Goal: Information Seeking & Learning: Check status

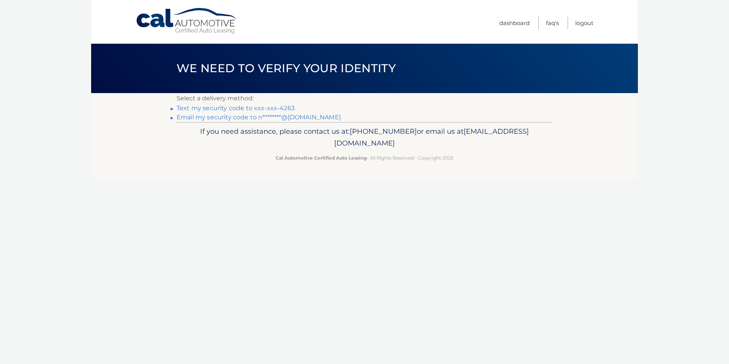
click at [270, 104] on link "Text my security code to xxx-xxx-4263" at bounding box center [236, 107] width 118 height 7
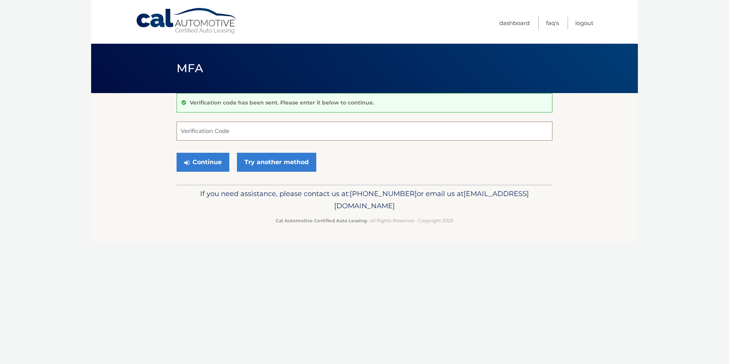
click at [258, 125] on input "Verification Code" at bounding box center [365, 131] width 376 height 19
click at [251, 131] on input "Verification Code" at bounding box center [365, 131] width 376 height 19
type input "109075"
click at [261, 164] on link "Try another method" at bounding box center [276, 162] width 79 height 19
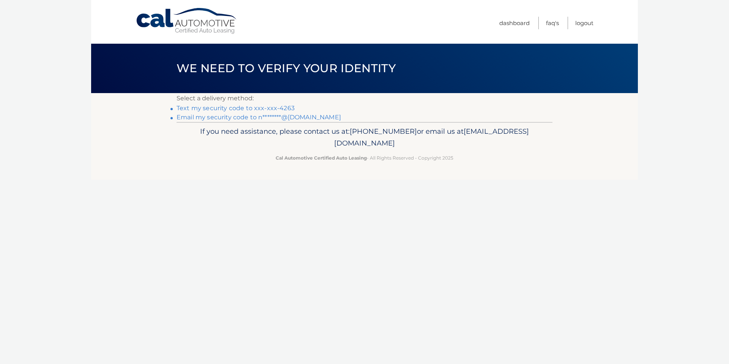
click at [264, 106] on link "Text my security code to xxx-xxx-4263" at bounding box center [236, 107] width 118 height 7
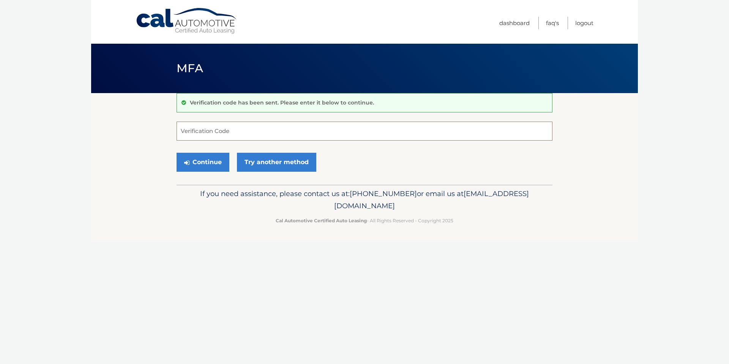
click at [234, 129] on input "Verification Code" at bounding box center [365, 131] width 376 height 19
type input "031977"
click at [199, 160] on button "Continue" at bounding box center [203, 162] width 53 height 19
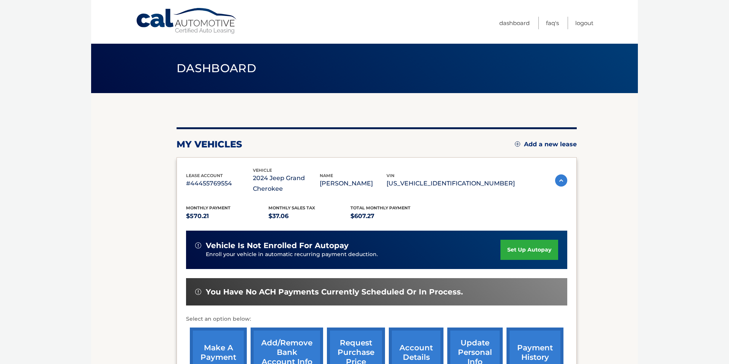
scroll to position [107, 0]
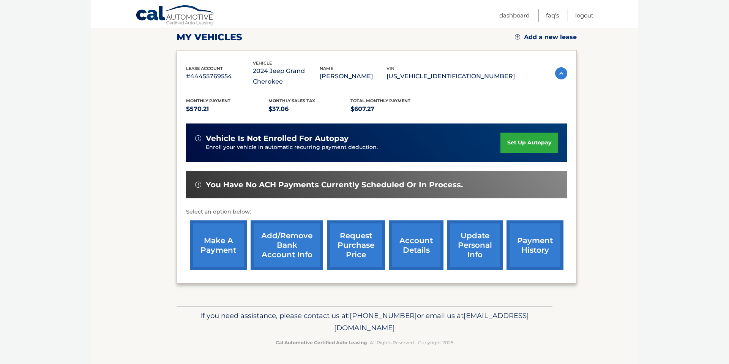
click at [414, 247] on link "account details" at bounding box center [416, 245] width 55 height 50
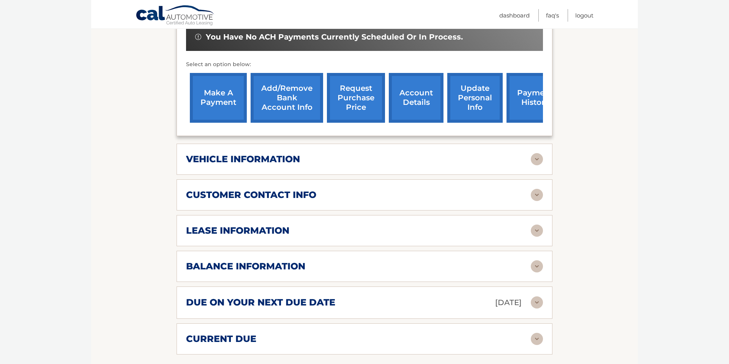
scroll to position [272, 0]
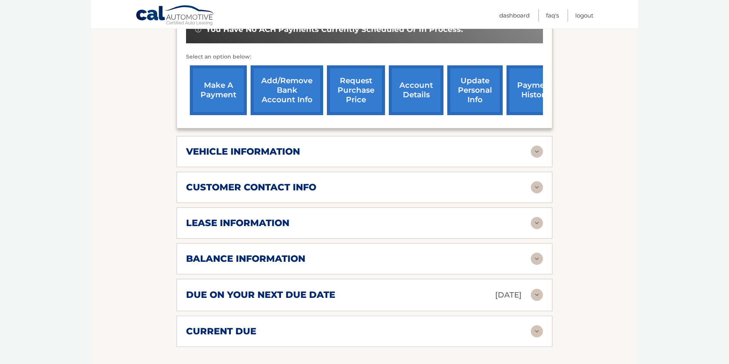
click at [369, 227] on div "lease information" at bounding box center [358, 222] width 345 height 11
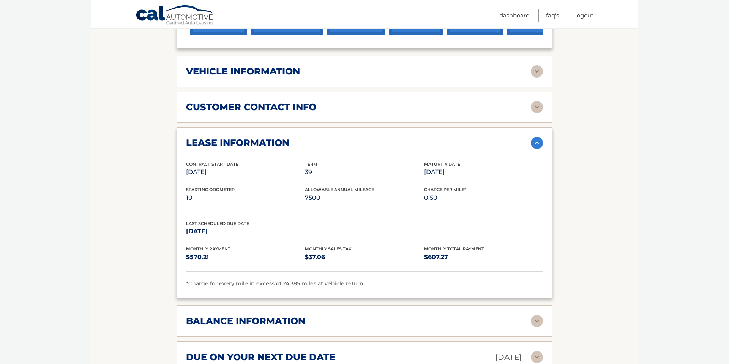
scroll to position [353, 0]
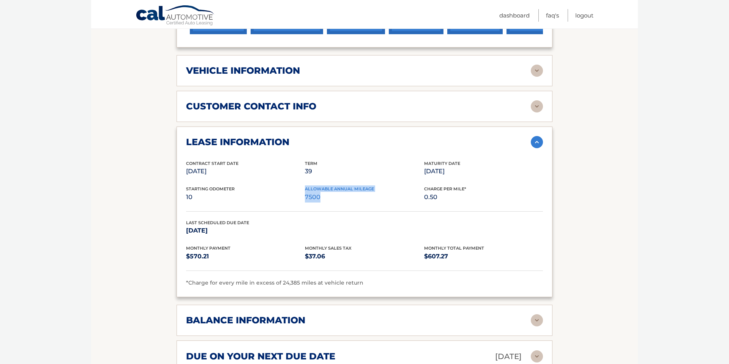
drag, startPoint x: 327, startPoint y: 198, endPoint x: 303, endPoint y: 197, distance: 23.9
click at [303, 197] on div "Starting Odometer 10 Allowable Annual Mileage 7500 Charge Per Mile* 0.50" at bounding box center [364, 198] width 357 height 26
click at [307, 197] on p "7500" at bounding box center [364, 197] width 119 height 11
drag, startPoint x: 305, startPoint y: 198, endPoint x: 322, endPoint y: 198, distance: 17.9
click at [322, 198] on p "7500" at bounding box center [364, 197] width 119 height 11
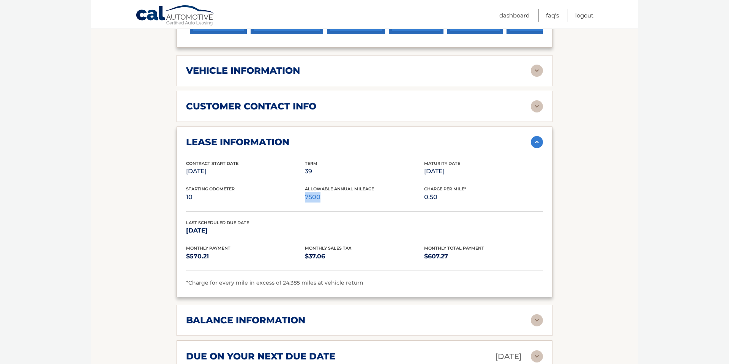
drag, startPoint x: 317, startPoint y: 198, endPoint x: 305, endPoint y: 197, distance: 12.2
click at [305, 197] on p "7500" at bounding box center [364, 197] width 119 height 11
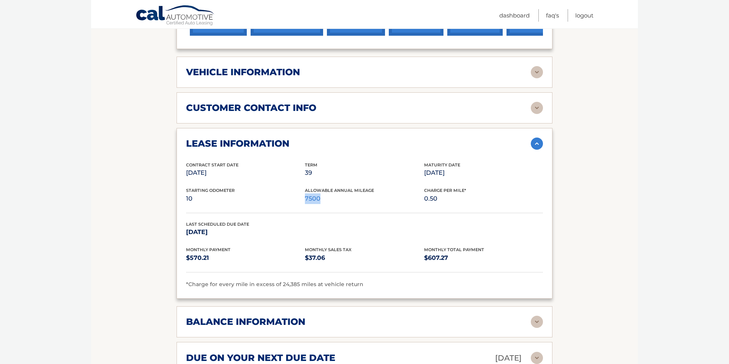
click at [319, 197] on p "7500" at bounding box center [364, 198] width 119 height 11
drag, startPoint x: 323, startPoint y: 199, endPoint x: 306, endPoint y: 198, distance: 17.1
click at [306, 198] on p "7500" at bounding box center [364, 198] width 119 height 11
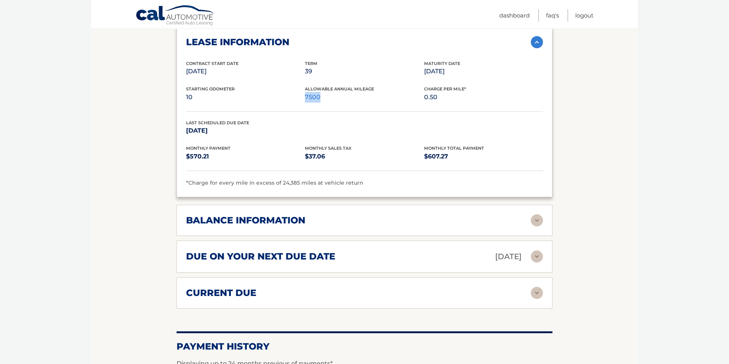
scroll to position [454, 0]
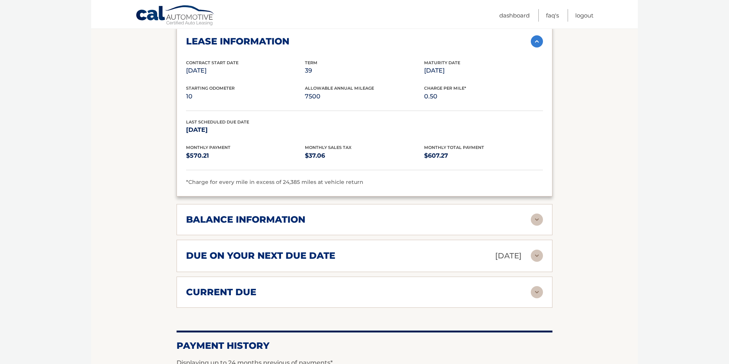
click at [337, 219] on div "balance information" at bounding box center [358, 219] width 345 height 11
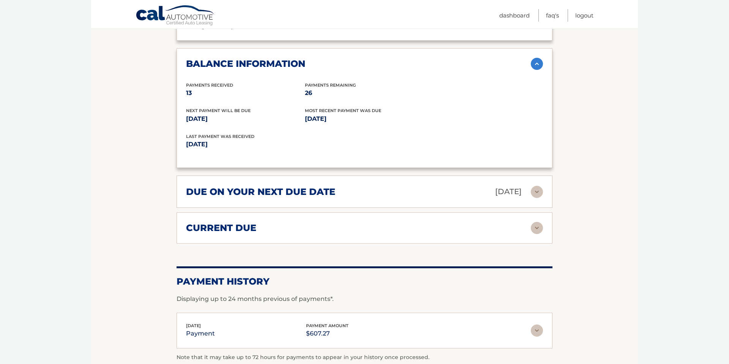
scroll to position [613, 0]
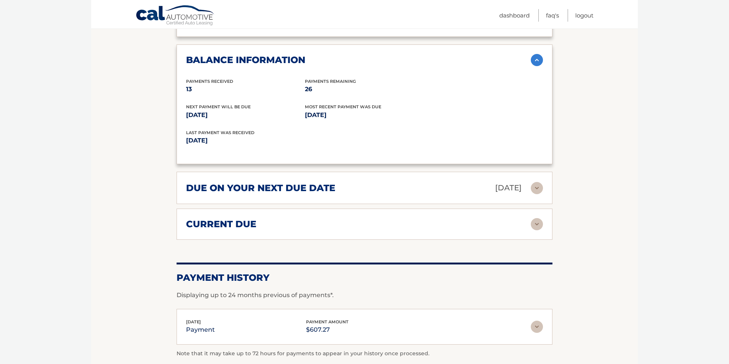
click at [350, 186] on div "due on your next due date [DATE]" at bounding box center [358, 187] width 345 height 13
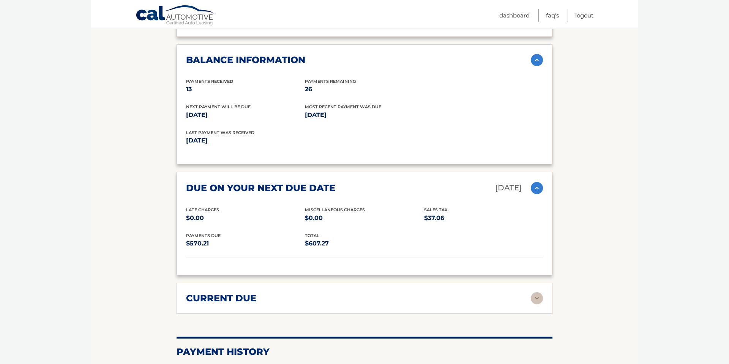
click at [308, 291] on div "current due Late Charges $0.00 Miscelleneous Charges* $0.00 Sales Tax $0.00 pay…" at bounding box center [365, 298] width 376 height 31
click at [303, 294] on div "current due" at bounding box center [358, 297] width 345 height 11
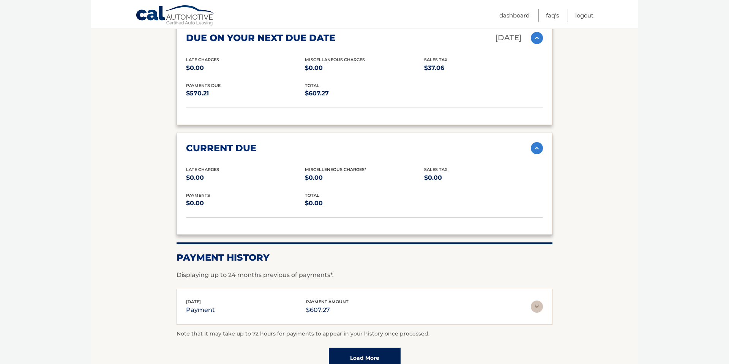
scroll to position [767, 0]
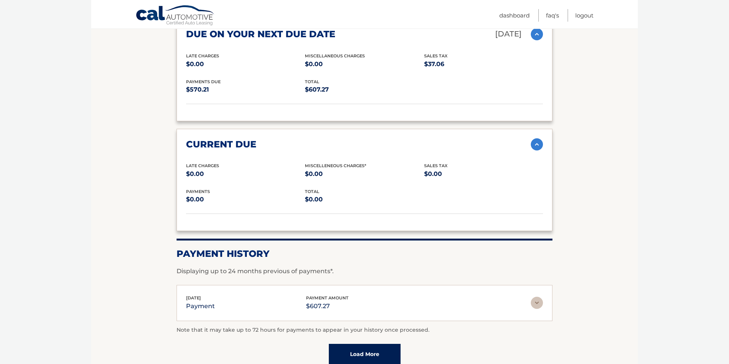
click at [537, 142] on img at bounding box center [537, 144] width 12 height 12
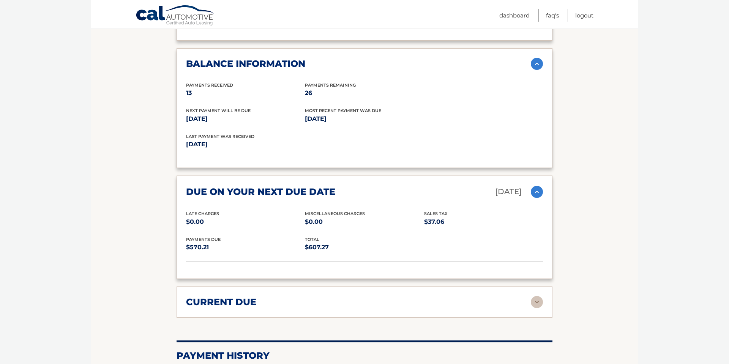
scroll to position [596, 0]
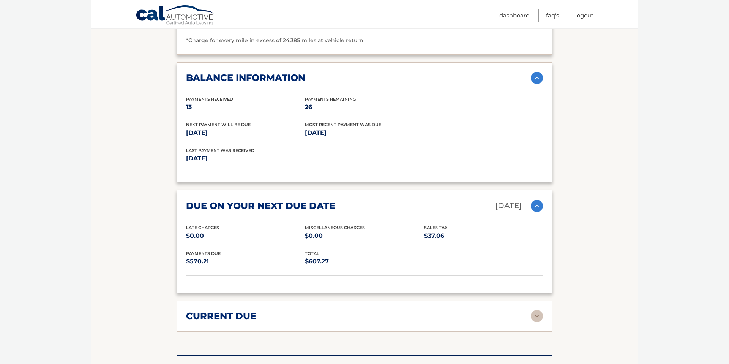
click at [535, 209] on img at bounding box center [537, 206] width 12 height 12
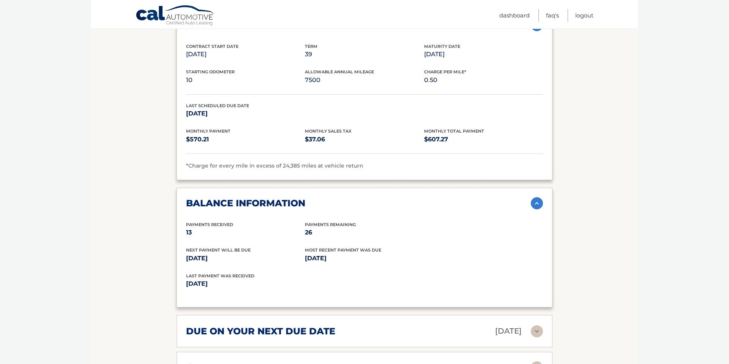
scroll to position [469, 0]
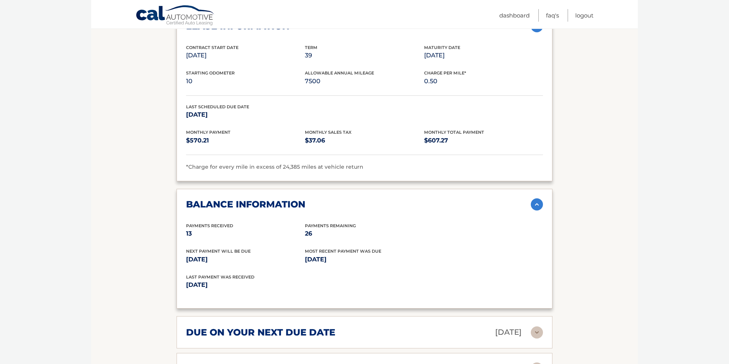
click at [535, 209] on img at bounding box center [537, 204] width 12 height 12
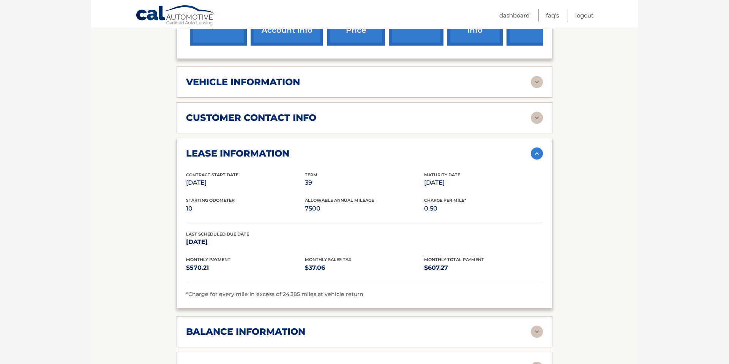
scroll to position [341, 0]
drag, startPoint x: 330, startPoint y: 208, endPoint x: 305, endPoint y: 209, distance: 24.7
click at [305, 209] on p "7500" at bounding box center [364, 209] width 119 height 11
click at [536, 150] on img at bounding box center [537, 154] width 12 height 12
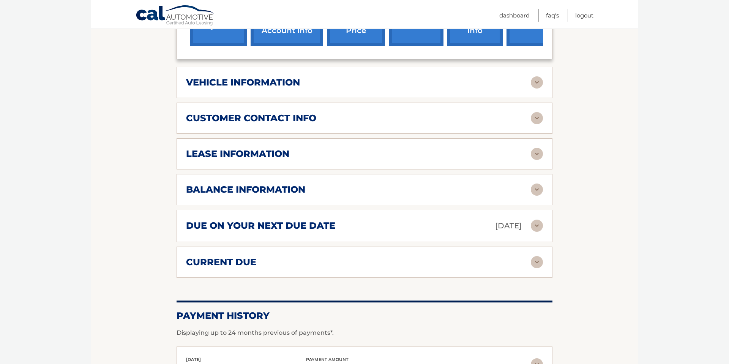
click at [338, 191] on div "balance information" at bounding box center [358, 189] width 345 height 11
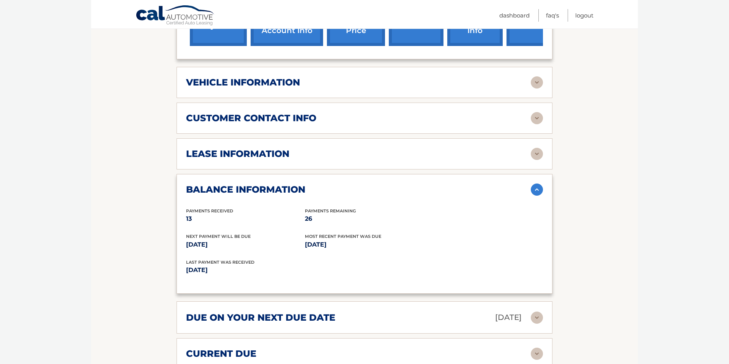
click at [338, 191] on div "balance information" at bounding box center [358, 189] width 345 height 11
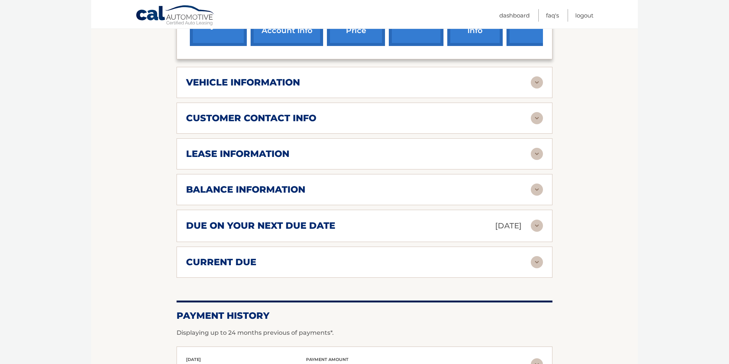
click at [324, 218] on div "due on your next due date [DATE] Late Charges $0.00 Miscellaneous Charges $0.00…" at bounding box center [365, 226] width 376 height 32
click at [324, 223] on h2 "due on your next due date" at bounding box center [260, 225] width 149 height 11
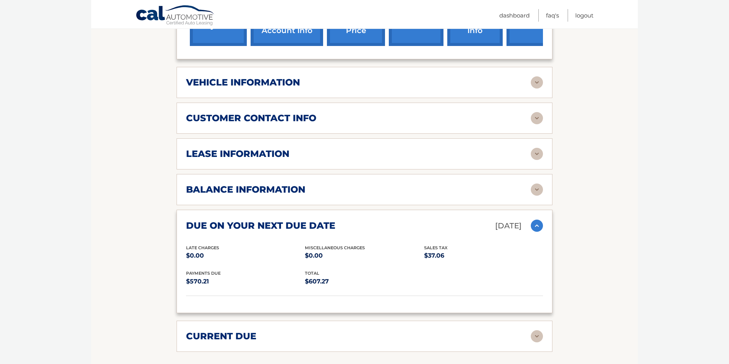
click at [324, 223] on h2 "due on your next due date" at bounding box center [260, 225] width 149 height 11
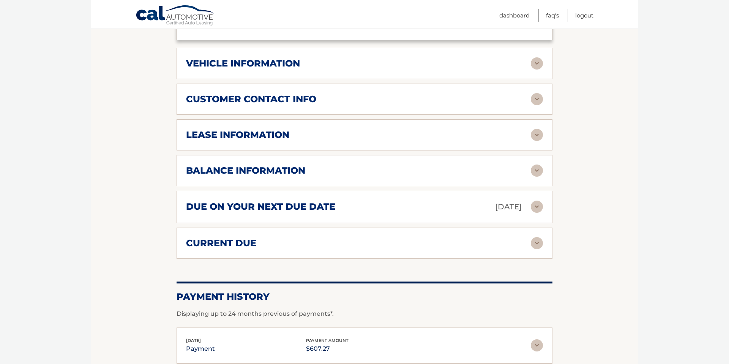
scroll to position [359, 0]
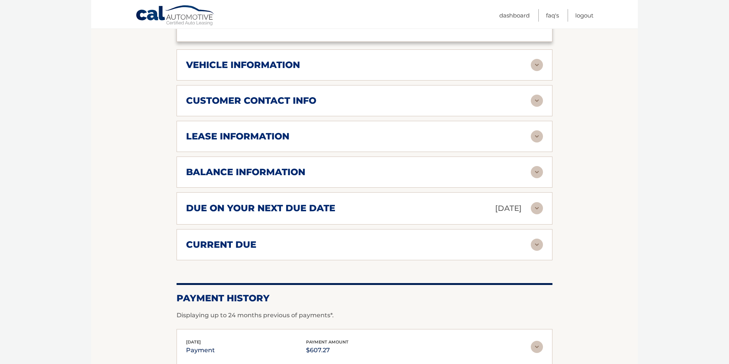
click at [319, 104] on div "customer contact info" at bounding box center [358, 100] width 345 height 11
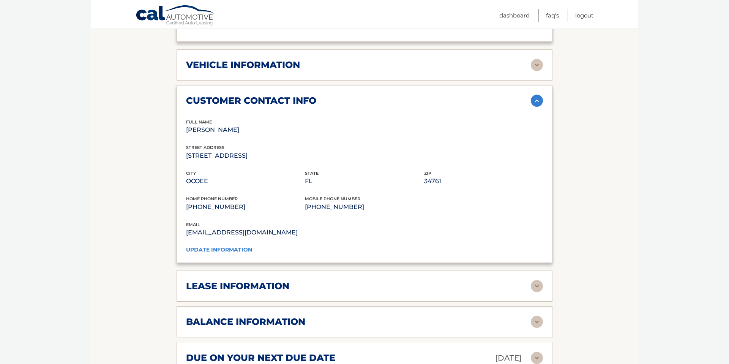
click at [309, 278] on div "lease information Contract Start Date [DATE] Term 39 Maturity Date [DATE] Start…" at bounding box center [365, 285] width 376 height 31
click at [299, 288] on div "lease information" at bounding box center [358, 285] width 345 height 11
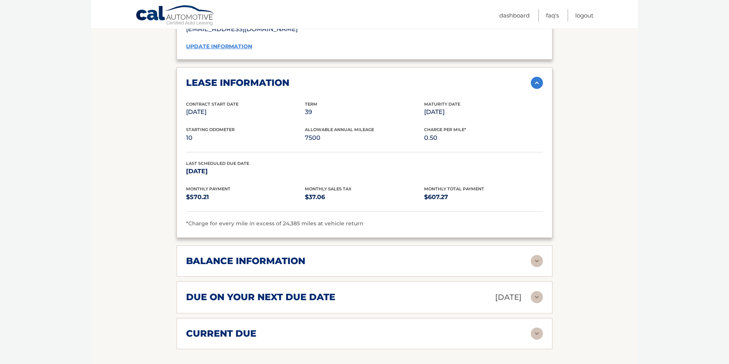
scroll to position [563, 0]
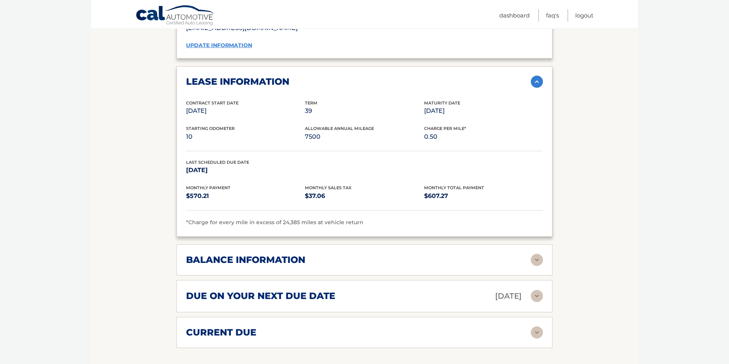
click at [306, 264] on div "balance information" at bounding box center [358, 259] width 345 height 11
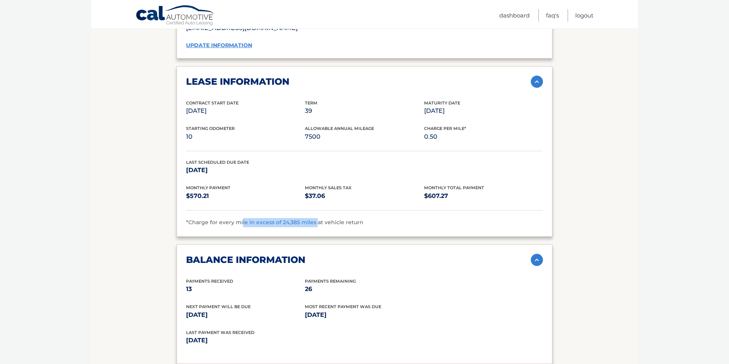
drag, startPoint x: 269, startPoint y: 223, endPoint x: 315, endPoint y: 223, distance: 46.0
click at [315, 223] on span "*Charge for every mile in excess of 24,385 miles at vehicle return" at bounding box center [274, 222] width 177 height 7
drag, startPoint x: 194, startPoint y: 222, endPoint x: 322, endPoint y: 222, distance: 128.4
click at [322, 222] on span "*Charge for every mile in excess of 24,385 miles at vehicle return" at bounding box center [274, 222] width 177 height 7
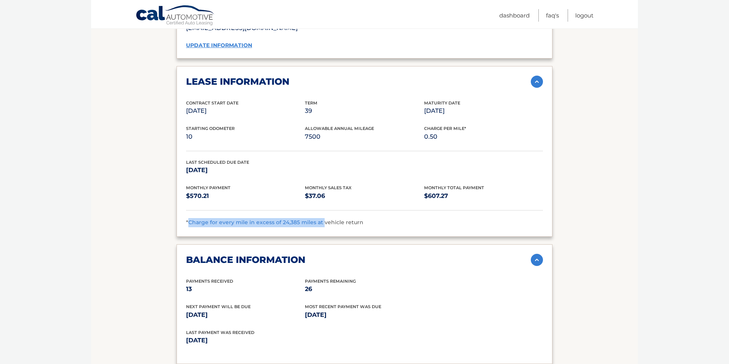
click at [322, 222] on span "*Charge for every mile in excess of 24,385 miles at vehicle return" at bounding box center [274, 222] width 177 height 7
drag, startPoint x: 278, startPoint y: 222, endPoint x: 373, endPoint y: 221, distance: 95.0
click at [373, 221] on div "*Charge for every mile in excess of 24,385 miles at vehicle return" at bounding box center [364, 222] width 357 height 9
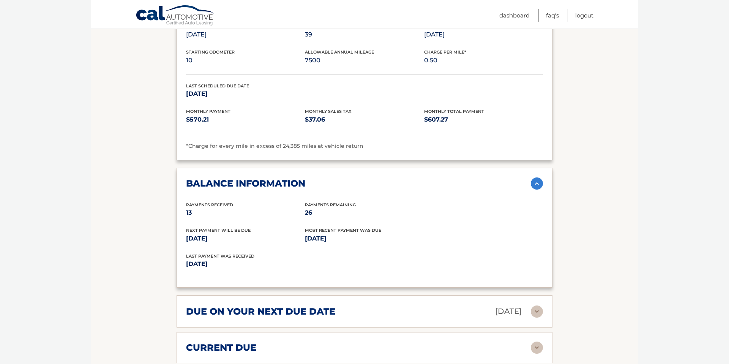
scroll to position [640, 0]
drag, startPoint x: 203, startPoint y: 218, endPoint x: 195, endPoint y: 217, distance: 8.0
click at [201, 218] on div "Payments Received 13 Payments Remaining 26" at bounding box center [364, 214] width 357 height 26
drag, startPoint x: 194, startPoint y: 215, endPoint x: 185, endPoint y: 214, distance: 9.6
click at [185, 214] on div "balance information Payments Received 13 Payments Remaining 26 Next Payment wil…" at bounding box center [365, 227] width 376 height 120
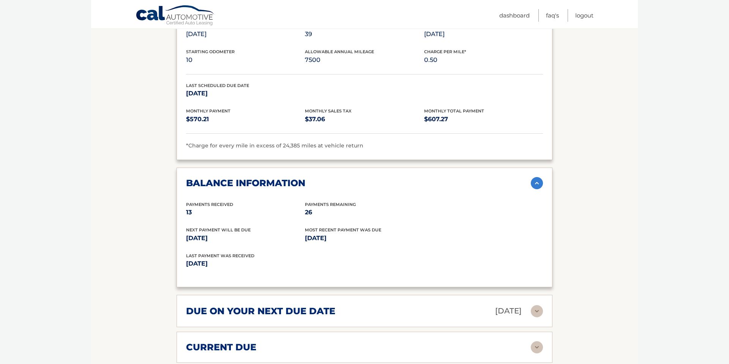
click at [198, 215] on p "13" at bounding box center [245, 212] width 119 height 11
drag, startPoint x: 197, startPoint y: 213, endPoint x: 185, endPoint y: 213, distance: 11.4
click at [185, 213] on div "balance information Payments Received 13 Payments Remaining 26 Next Payment wil…" at bounding box center [365, 227] width 376 height 120
drag, startPoint x: 322, startPoint y: 214, endPoint x: 305, endPoint y: 212, distance: 17.2
click at [305, 212] on p "26" at bounding box center [364, 212] width 119 height 11
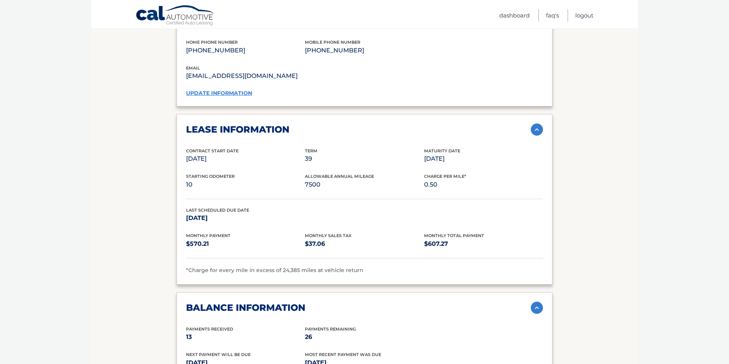
scroll to position [515, 0]
drag, startPoint x: 219, startPoint y: 163, endPoint x: 269, endPoint y: 166, distance: 50.2
click at [269, 166] on div "Contract Start Date [DATE] Term 39 Maturity Date [DATE]" at bounding box center [364, 161] width 357 height 26
drag, startPoint x: 420, startPoint y: 158, endPoint x: 478, endPoint y: 158, distance: 58.1
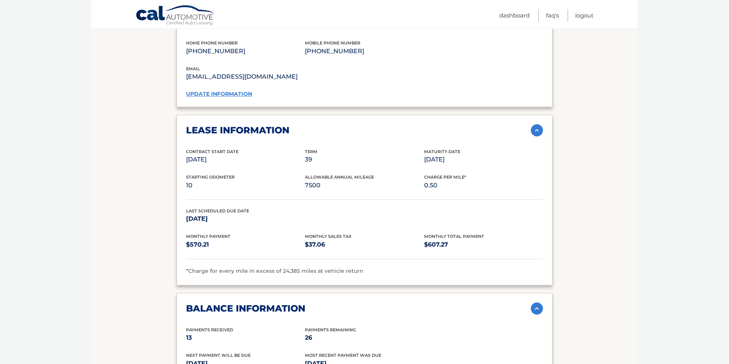
click at [478, 158] on div "Contract Start Date [DATE] Term 39 Maturity Date [DATE]" at bounding box center [364, 161] width 357 height 26
click at [478, 158] on p "[DATE]" at bounding box center [483, 159] width 119 height 11
click at [311, 184] on p "7500" at bounding box center [364, 185] width 119 height 11
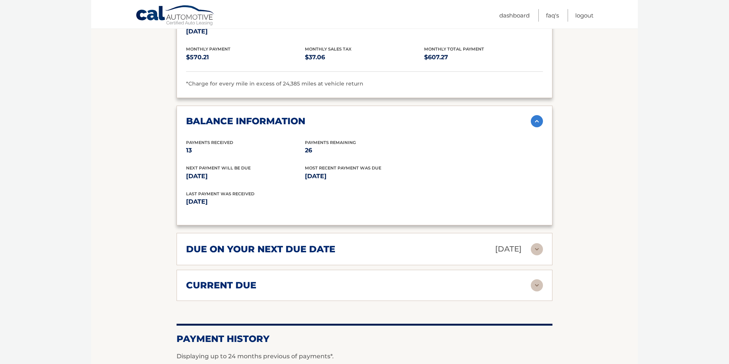
scroll to position [860, 0]
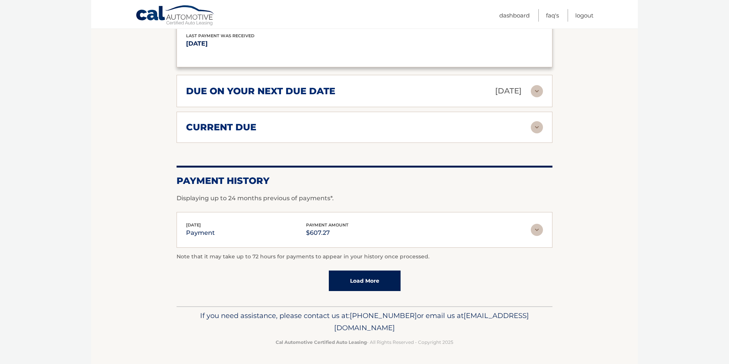
click at [339, 224] on span "payment amount" at bounding box center [327, 224] width 43 height 5
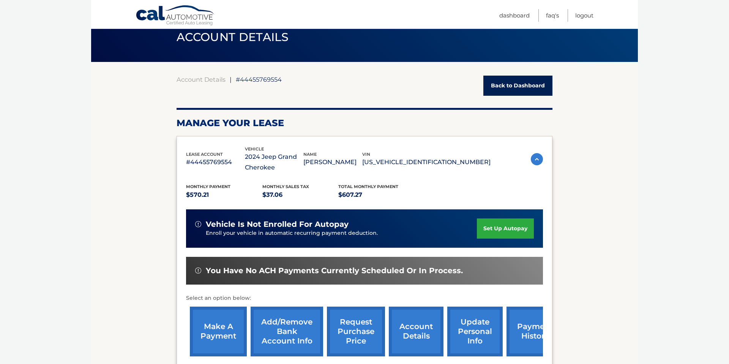
scroll to position [0, 0]
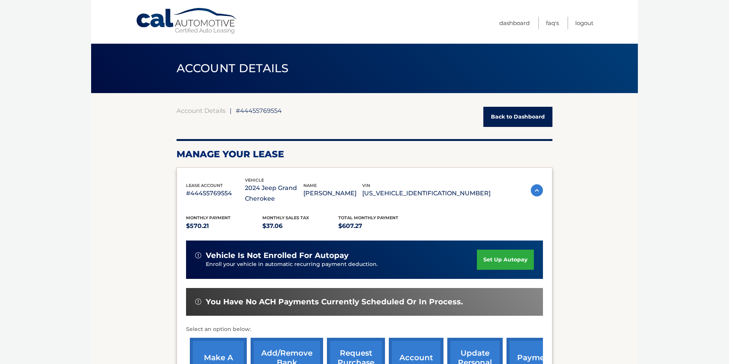
click at [537, 190] on img at bounding box center [537, 190] width 12 height 12
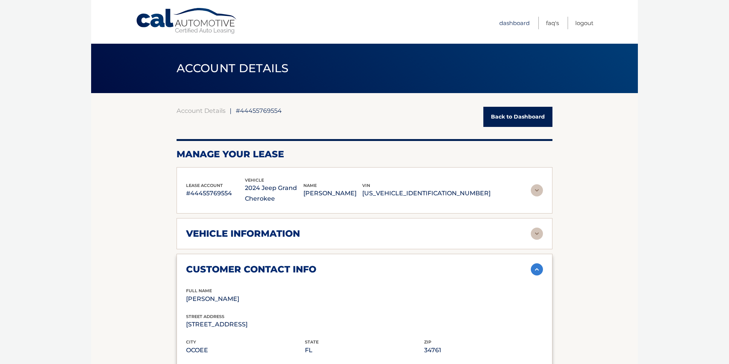
click at [505, 19] on link "Dashboard" at bounding box center [514, 23] width 30 height 13
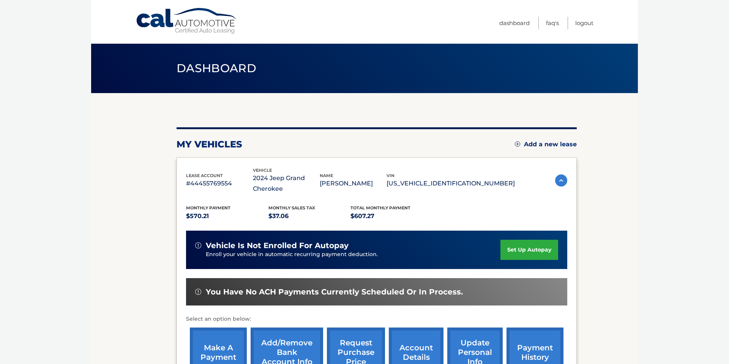
scroll to position [107, 0]
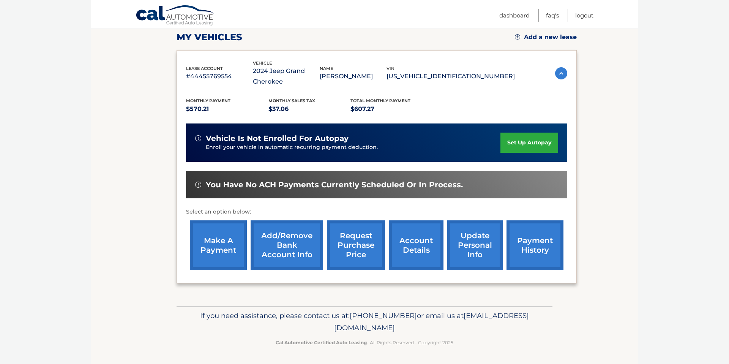
click at [350, 253] on link "request purchase price" at bounding box center [356, 245] width 58 height 50
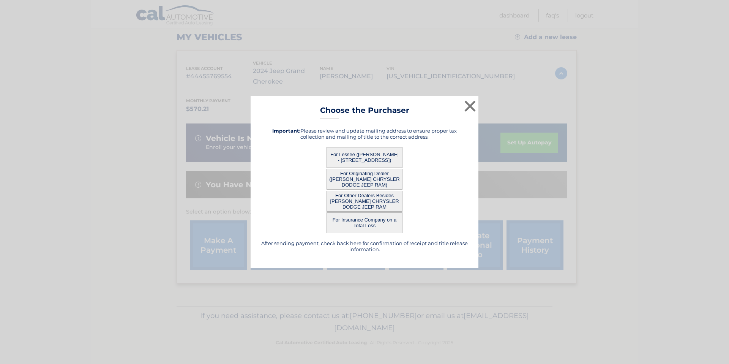
click at [360, 155] on button "For Lessee ([PERSON_NAME] - [STREET_ADDRESS])" at bounding box center [365, 157] width 76 height 21
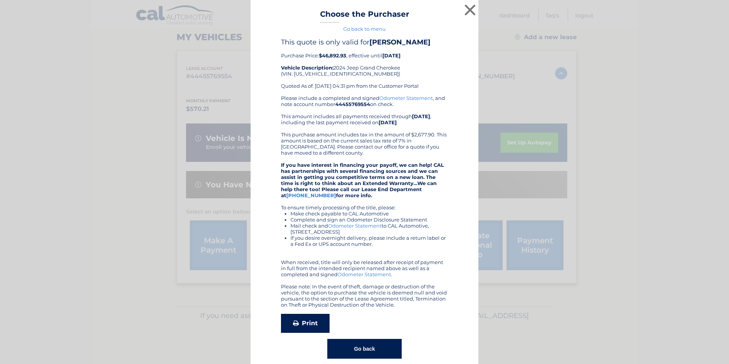
click at [310, 321] on link "Print" at bounding box center [305, 323] width 49 height 19
